Goal: Use online tool/utility

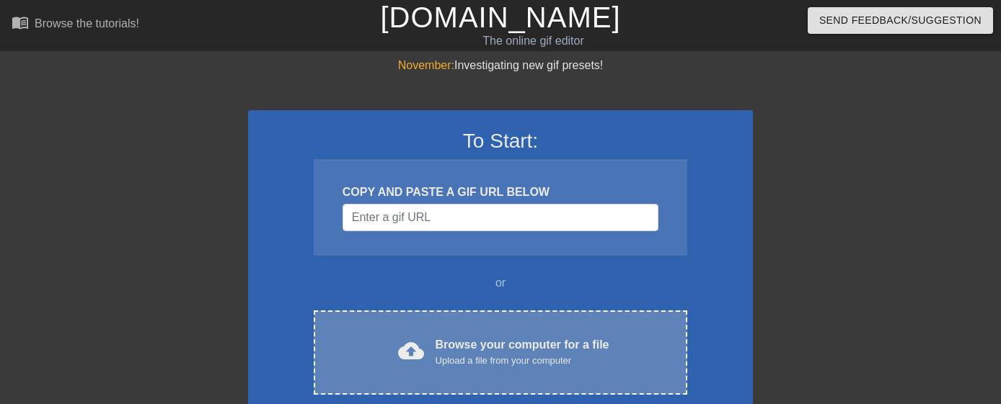
click at [490, 325] on div "cloud_upload Browse your computer for a file Upload a file from your computer C…" at bounding box center [500, 353] width 373 height 84
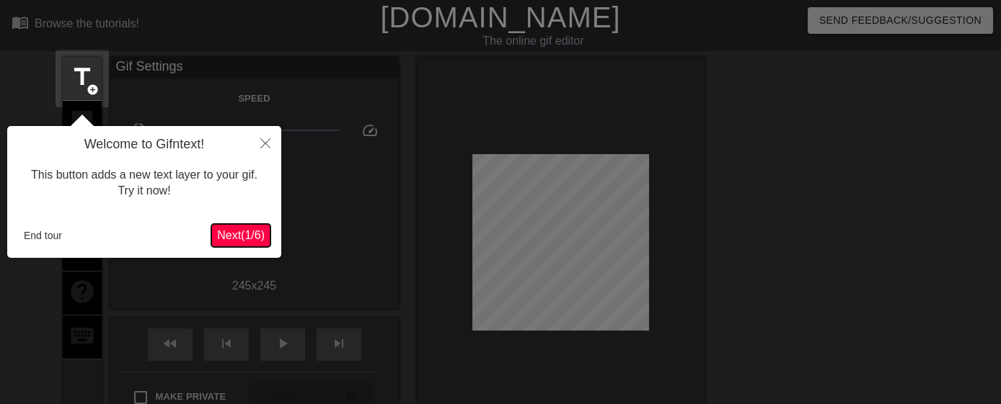
scroll to position [35, 0]
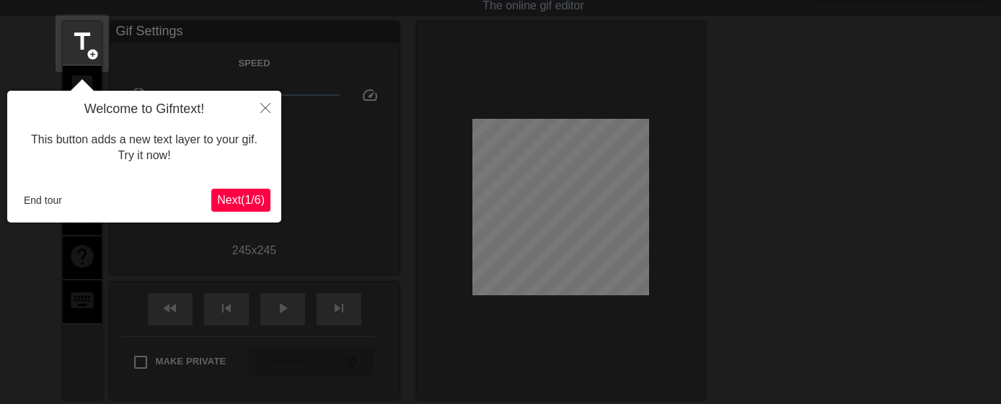
click at [17, 203] on div "Welcome to Gifntext! This button adds a new text layer to your gif. Try it now!…" at bounding box center [144, 157] width 274 height 132
click at [49, 199] on button "End tour" at bounding box center [43, 201] width 50 height 22
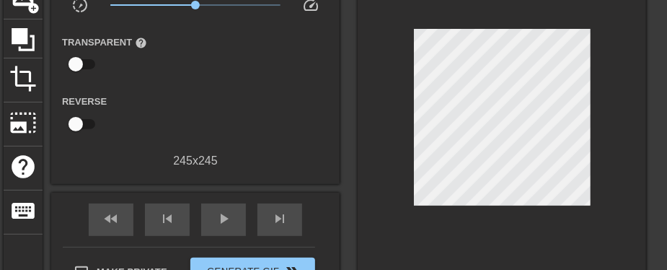
scroll to position [131, 0]
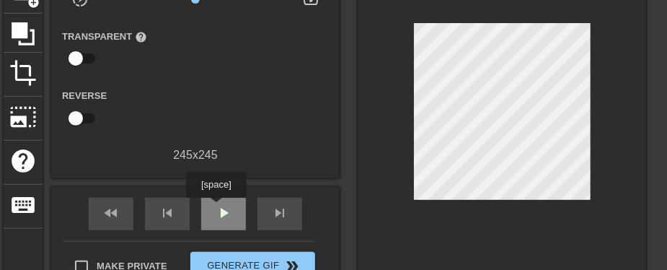
click at [215, 211] on span "play_arrow" at bounding box center [223, 212] width 17 height 17
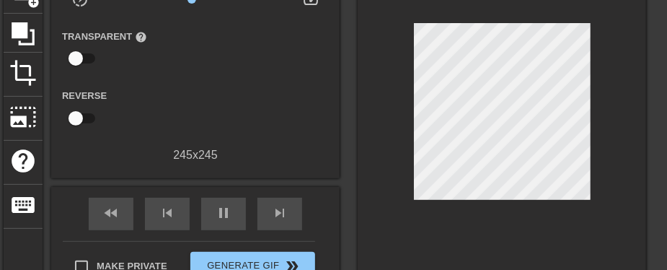
scroll to position [126, 0]
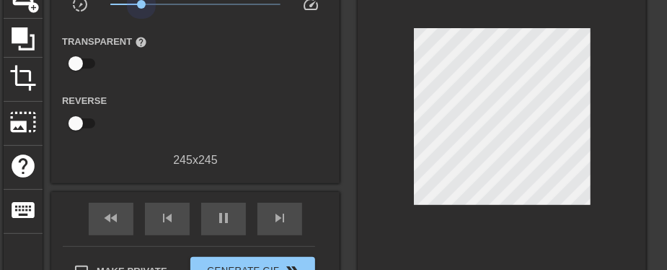
drag, startPoint x: 192, startPoint y: 3, endPoint x: 141, endPoint y: 9, distance: 51.6
click at [141, 9] on span "x0.232" at bounding box center [195, 4] width 171 height 17
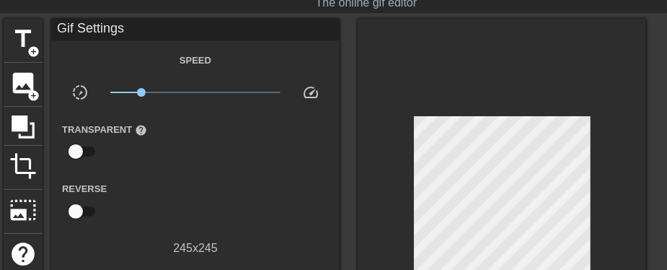
scroll to position [30, 0]
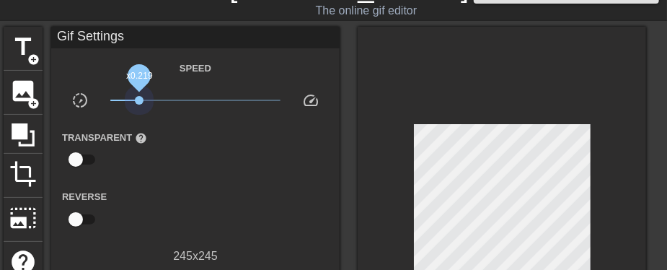
drag, startPoint x: 139, startPoint y: 100, endPoint x: 70, endPoint y: 100, distance: 69.2
click at [70, 100] on div "slow_motion_video x0.219 speed" at bounding box center [195, 103] width 288 height 22
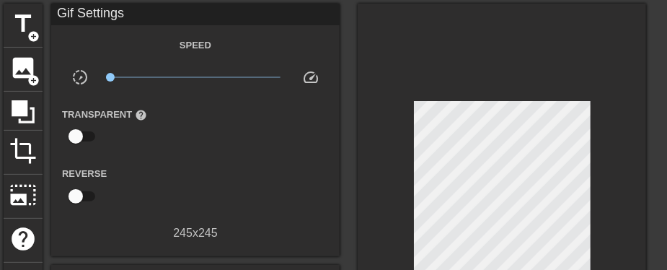
scroll to position [78, 0]
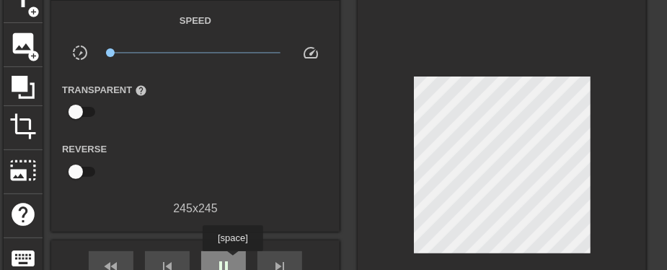
click at [232, 261] on div "pause" at bounding box center [223, 267] width 45 height 32
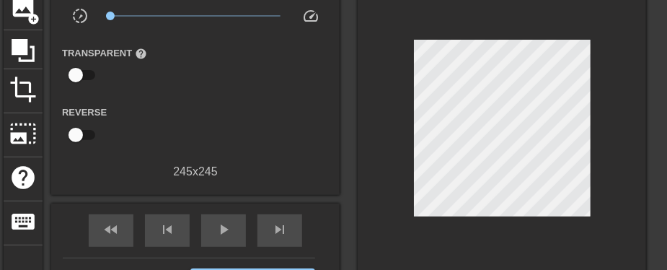
scroll to position [126, 0]
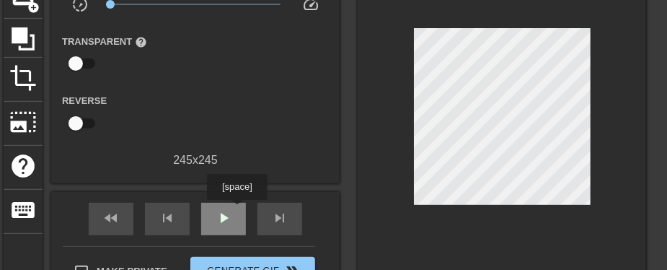
click at [235, 212] on div "play_arrow" at bounding box center [223, 219] width 45 height 32
click at [235, 212] on div "pause" at bounding box center [223, 219] width 45 height 32
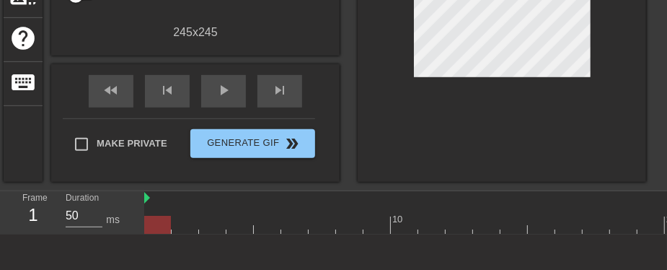
scroll to position [350, 0]
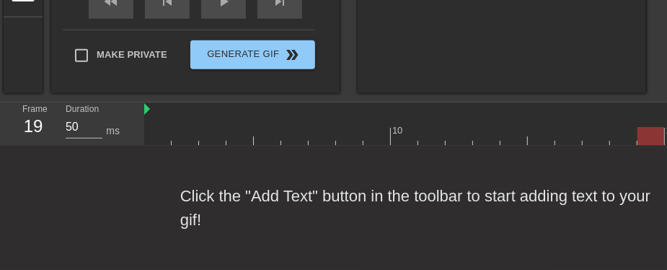
drag, startPoint x: 293, startPoint y: 136, endPoint x: 696, endPoint y: 129, distance: 403.8
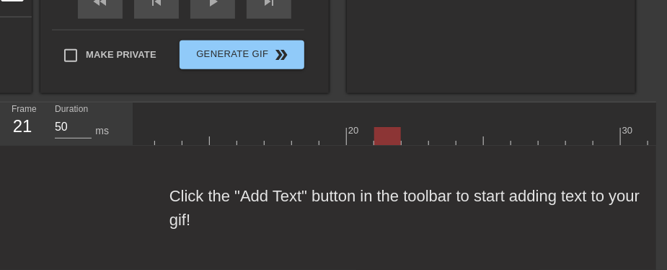
scroll to position [0, 330]
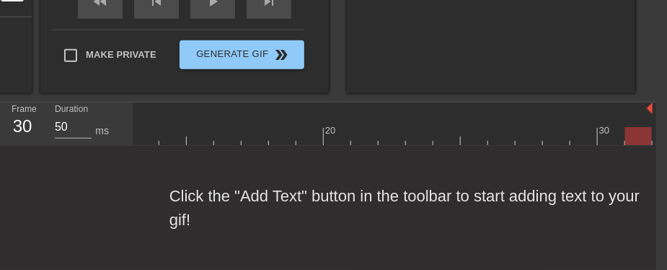
drag, startPoint x: 462, startPoint y: 125, endPoint x: 632, endPoint y: 128, distance: 169.4
click at [632, 128] on div at bounding box center [638, 136] width 27 height 18
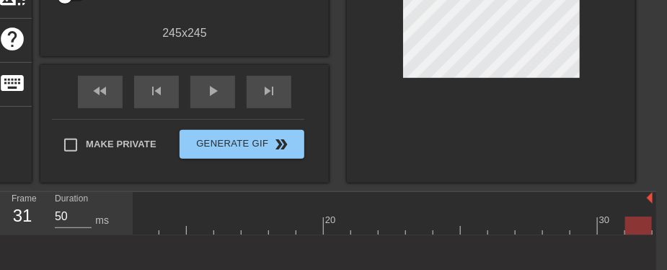
scroll to position [254, 11]
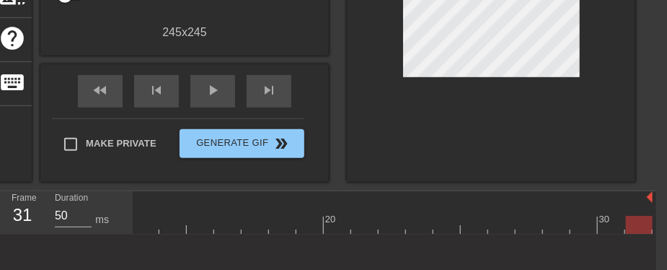
drag, startPoint x: 637, startPoint y: 226, endPoint x: 661, endPoint y: 222, distance: 24.1
click at [656, 222] on div "10 20 30" at bounding box center [394, 212] width 523 height 43
click at [638, 228] on div at bounding box center [638, 225] width 27 height 18
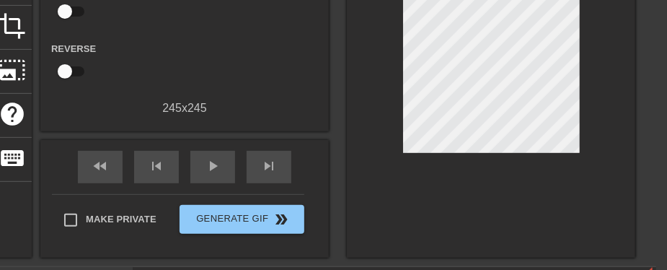
scroll to position [110, 11]
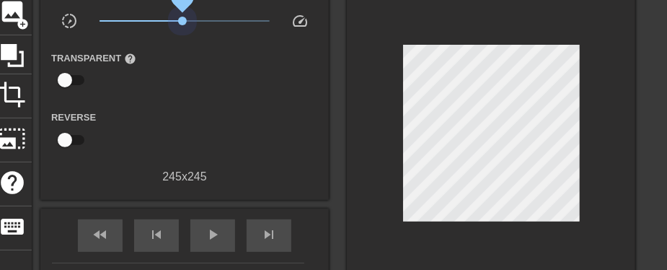
click at [182, 22] on span "x0.944" at bounding box center [184, 20] width 171 height 17
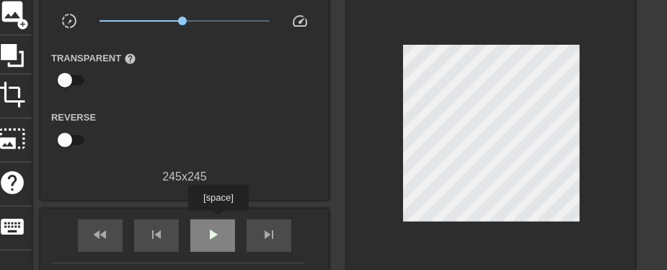
click at [218, 223] on div "play_arrow" at bounding box center [212, 235] width 45 height 32
click at [215, 234] on span "pause" at bounding box center [212, 234] width 17 height 17
click at [215, 234] on span "play_arrow" at bounding box center [212, 234] width 17 height 17
click at [215, 232] on span "pause" at bounding box center [212, 234] width 17 height 17
click at [214, 231] on span "play_arrow" at bounding box center [212, 234] width 17 height 17
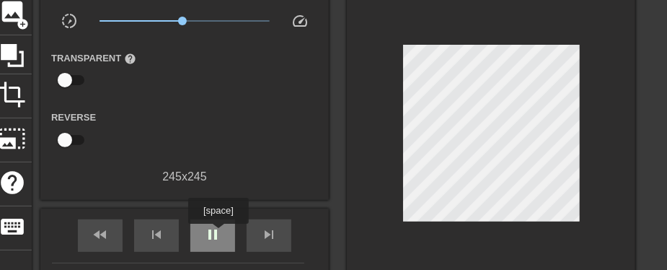
click at [217, 233] on span "pause" at bounding box center [212, 234] width 17 height 17
click at [217, 233] on span "play_arrow" at bounding box center [212, 234] width 17 height 17
click at [217, 233] on span "pause" at bounding box center [212, 234] width 17 height 17
